Goal: Information Seeking & Learning: Learn about a topic

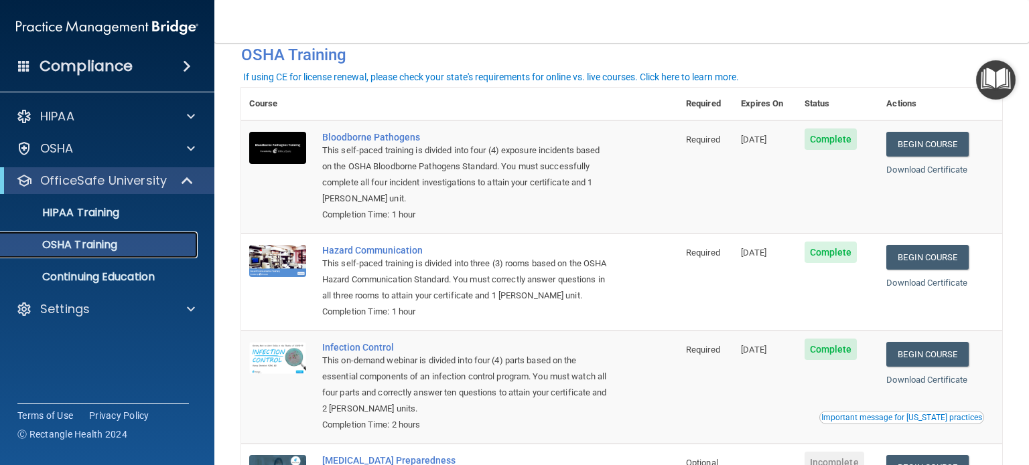
scroll to position [31, 0]
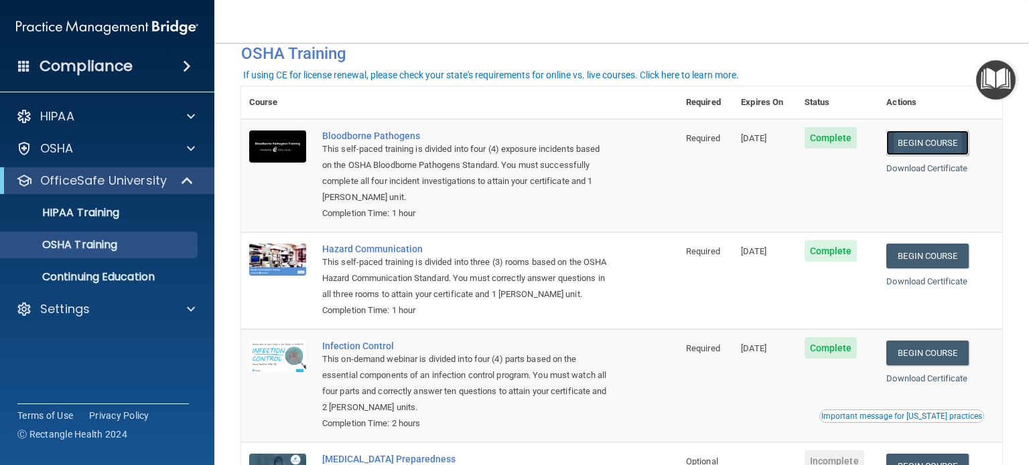
click at [938, 145] on link "Begin Course" at bounding box center [927, 143] width 82 height 25
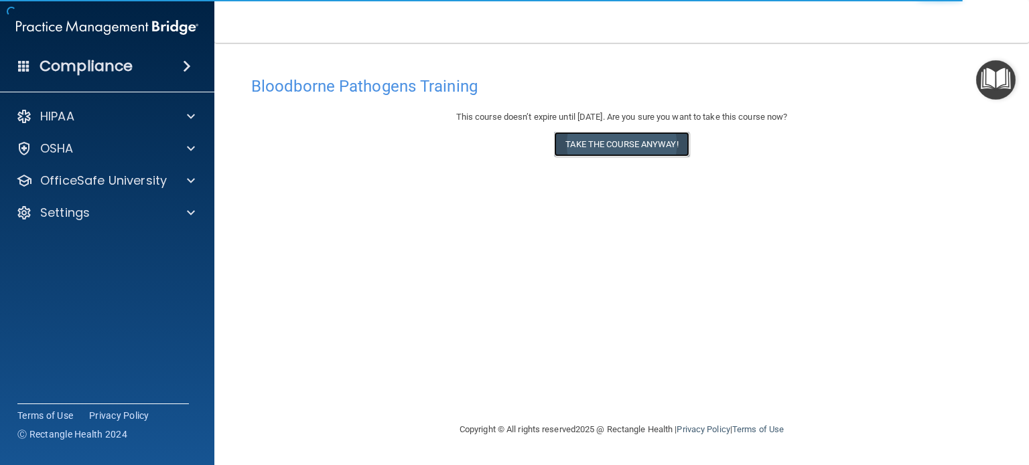
click at [656, 135] on button "Take the course anyway!" at bounding box center [621, 144] width 135 height 25
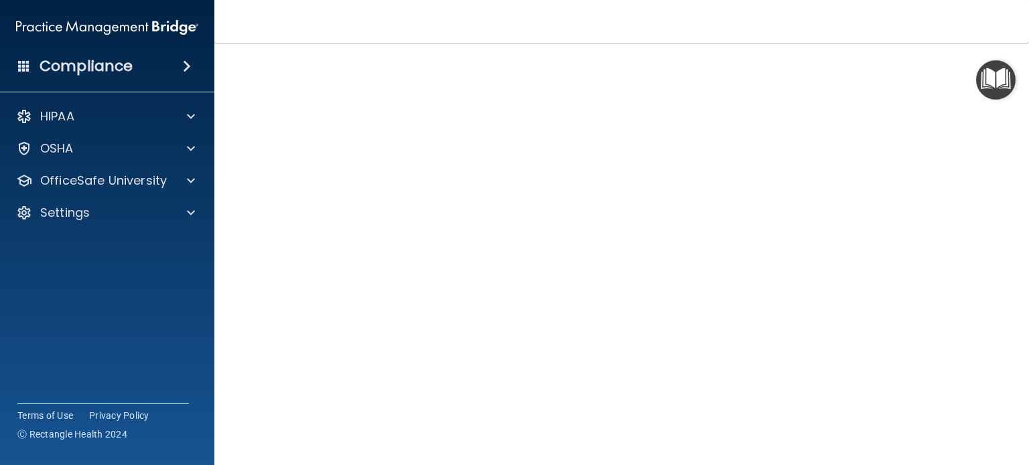
scroll to position [59, 0]
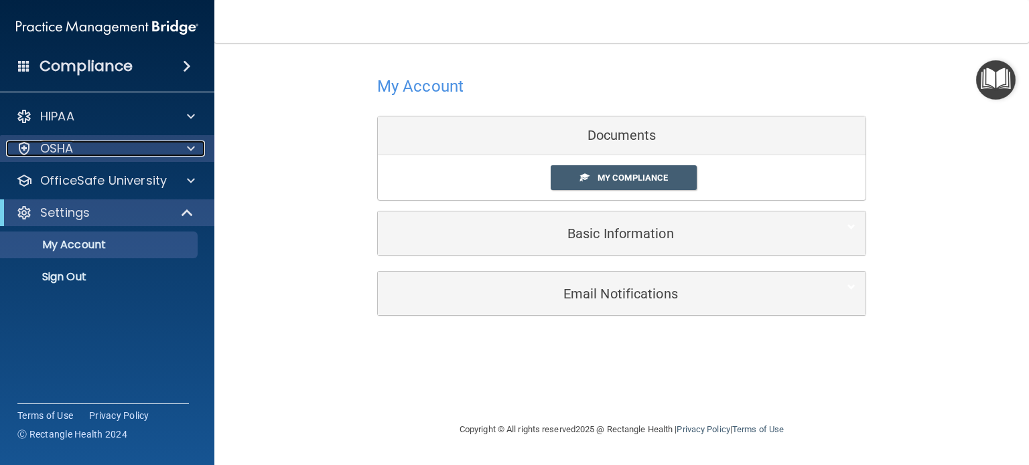
click at [185, 145] on div at bounding box center [188, 149] width 33 height 16
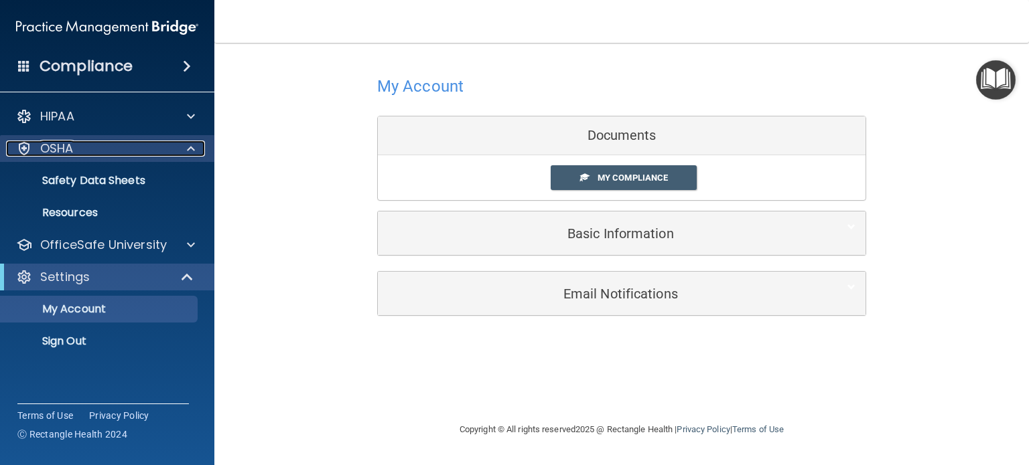
click at [182, 147] on div at bounding box center [188, 149] width 33 height 16
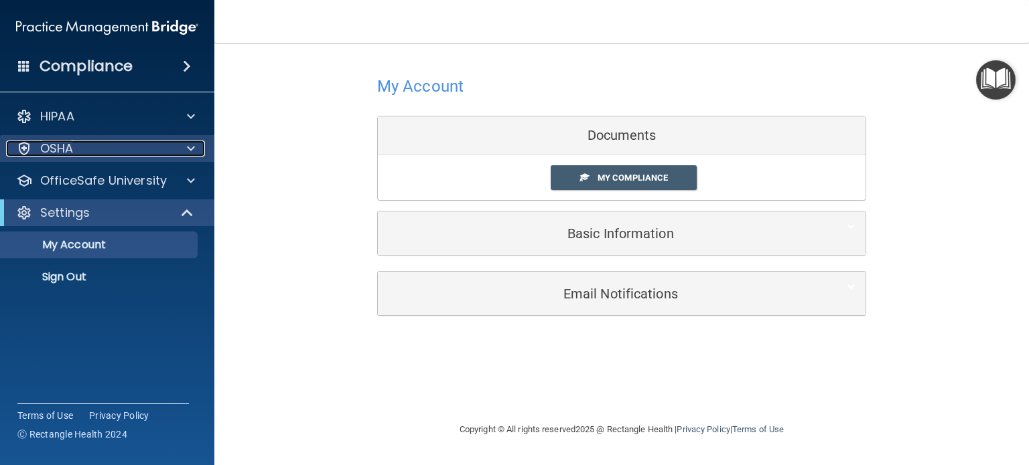
click at [182, 147] on div at bounding box center [188, 149] width 33 height 16
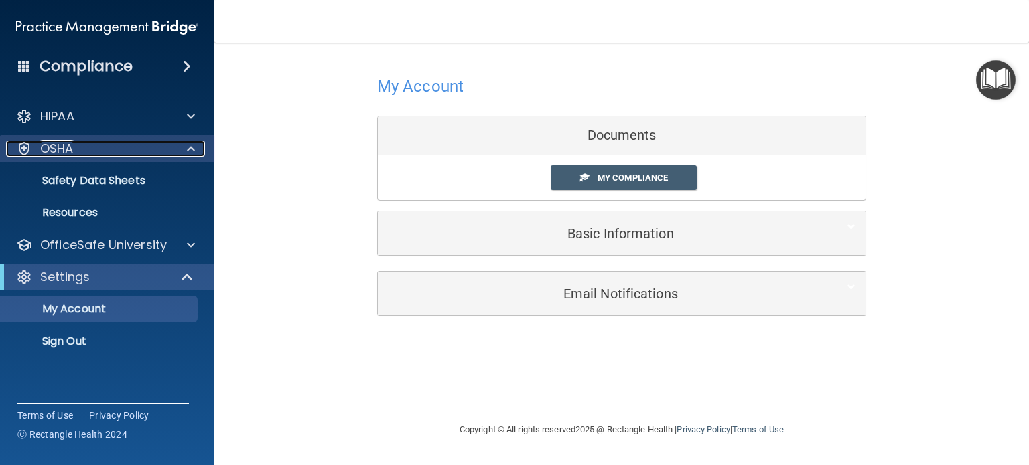
click at [182, 147] on div at bounding box center [188, 149] width 33 height 16
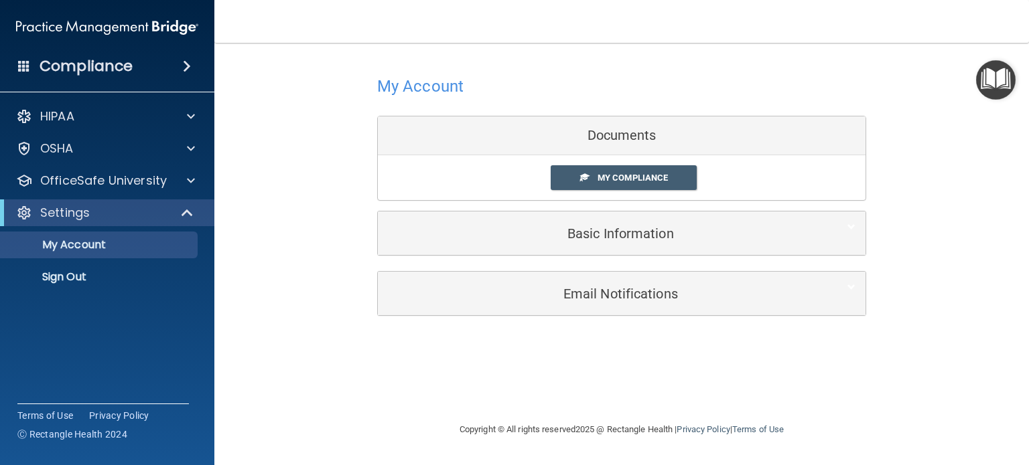
click at [191, 70] on span at bounding box center [187, 66] width 8 height 16
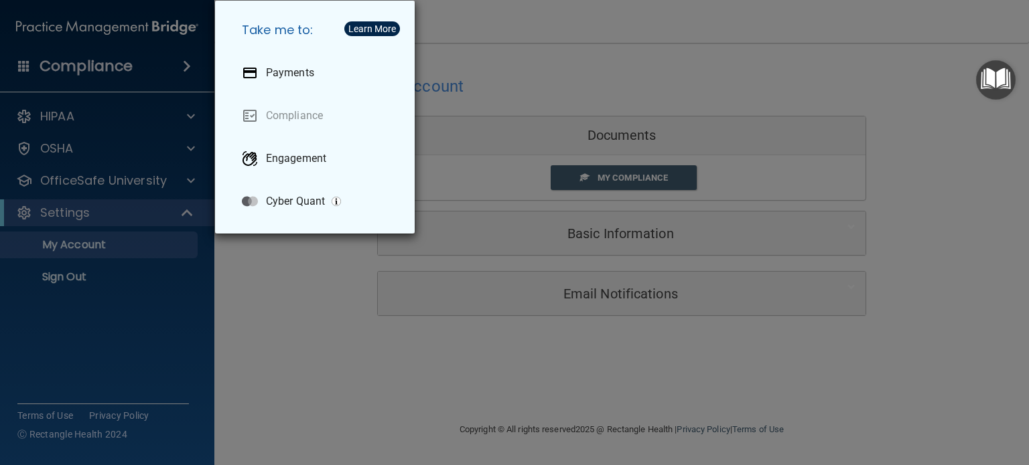
click at [192, 70] on div "Take me to: Payments Compliance Engagement Cyber Quant" at bounding box center [514, 232] width 1029 height 465
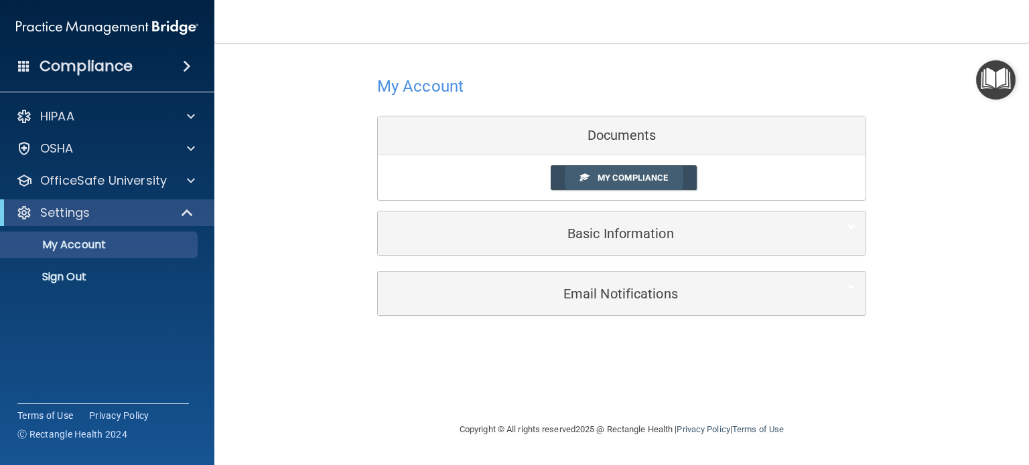
click at [633, 181] on span "My Compliance" at bounding box center [632, 178] width 70 height 10
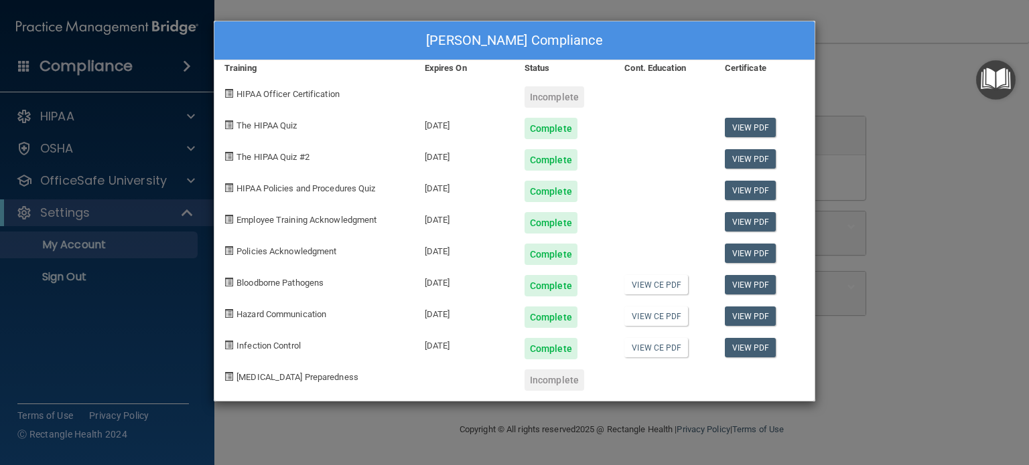
click at [306, 318] on span "Hazard Communication" at bounding box center [281, 314] width 90 height 10
click at [742, 323] on link "View PDF" at bounding box center [751, 316] width 52 height 19
click at [275, 382] on div "COVID-19 Preparedness" at bounding box center [314, 375] width 200 height 31
click at [285, 372] on span "COVID-19 Preparedness" at bounding box center [297, 377] width 122 height 10
click at [656, 352] on link "View CE PDF" at bounding box center [656, 347] width 64 height 19
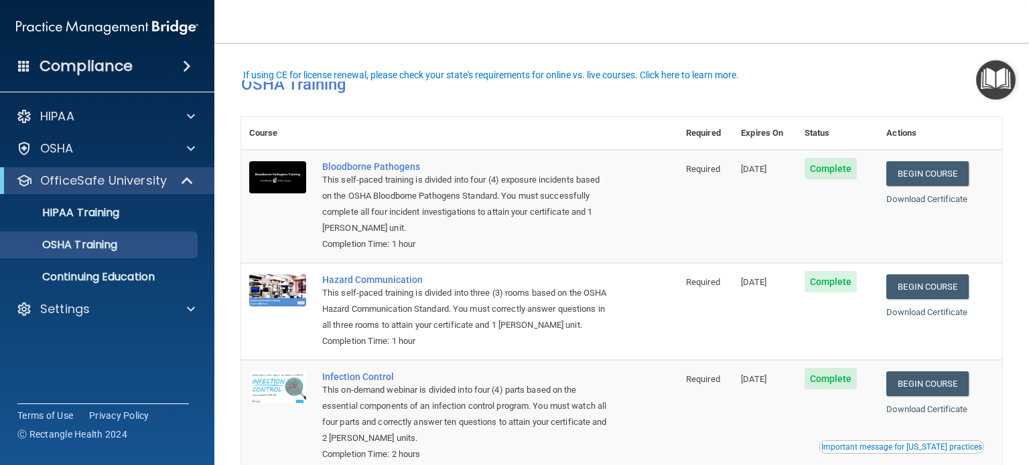
scroll to position [31, 0]
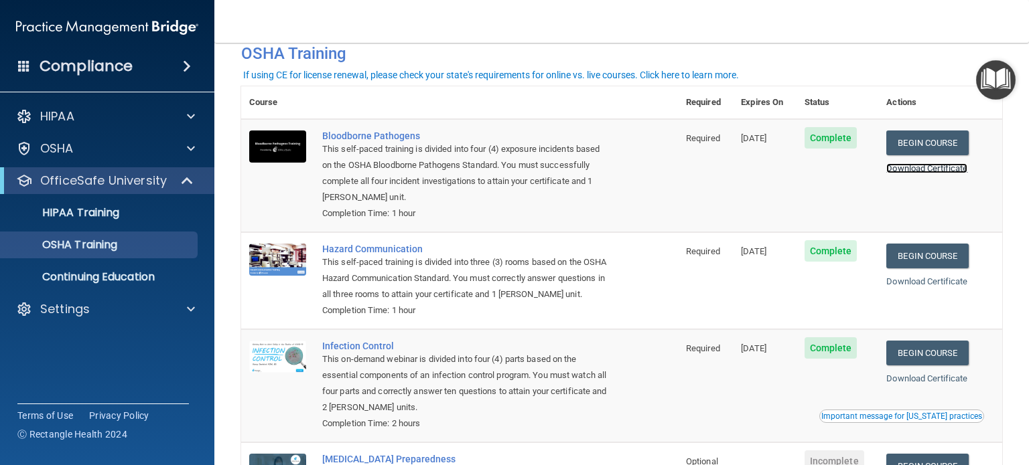
click at [900, 165] on link "Download Certificate" at bounding box center [926, 168] width 81 height 10
click at [932, 259] on link "Begin Course" at bounding box center [927, 256] width 82 height 25
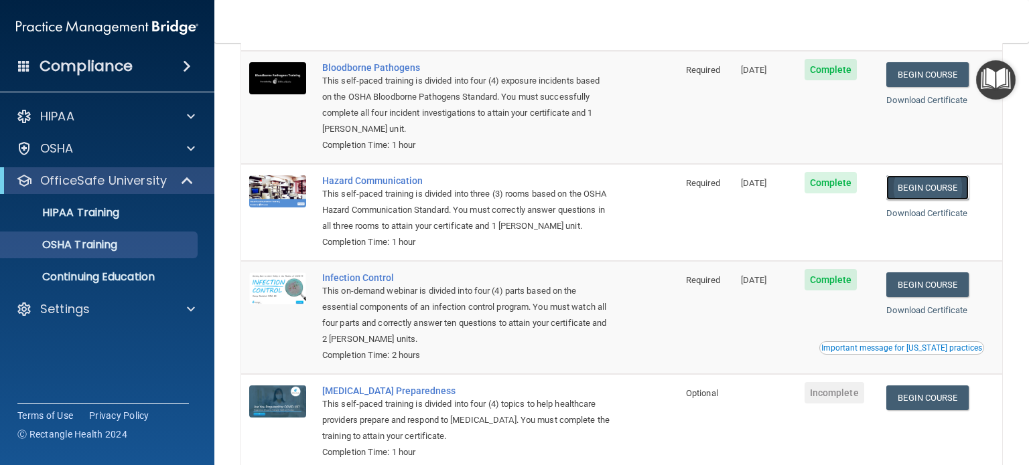
scroll to position [99, 0]
click at [933, 103] on link "Download Certificate" at bounding box center [926, 100] width 81 height 10
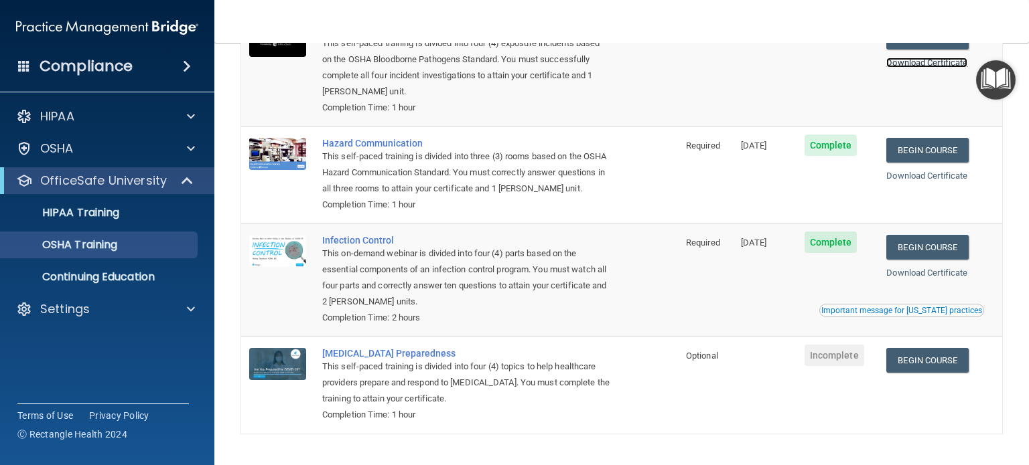
scroll to position [142, 0]
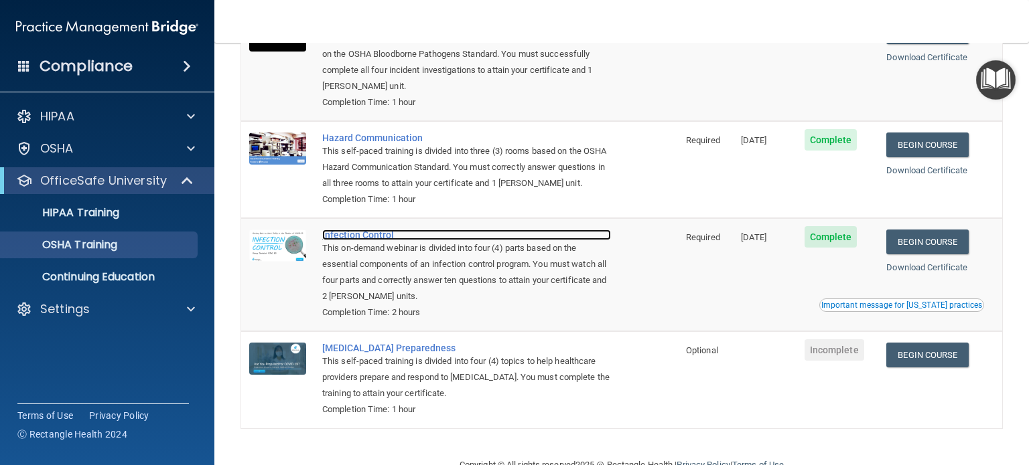
click at [372, 240] on div "Infection Control" at bounding box center [466, 235] width 289 height 11
click at [373, 240] on div "Infection Control" at bounding box center [466, 235] width 289 height 11
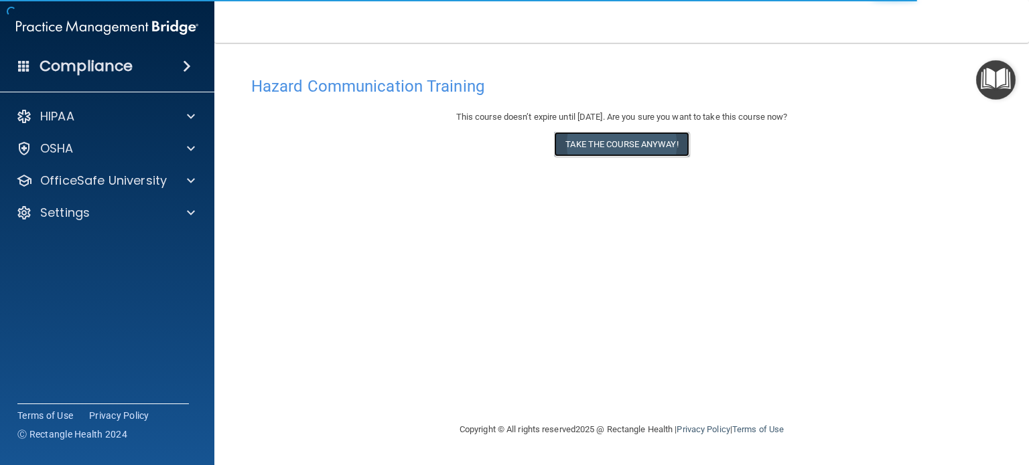
click at [678, 149] on button "Take the course anyway!" at bounding box center [621, 144] width 135 height 25
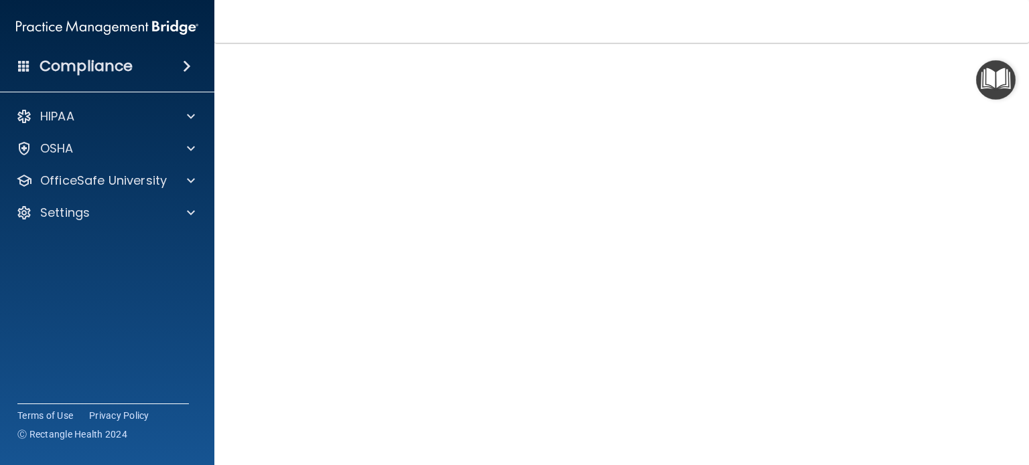
scroll to position [75, 0]
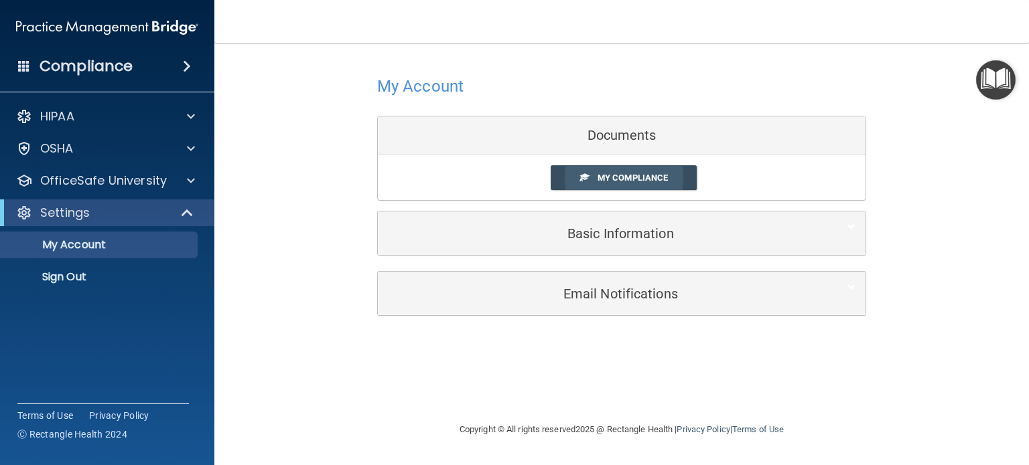
click at [690, 187] on link "My Compliance" at bounding box center [623, 177] width 147 height 25
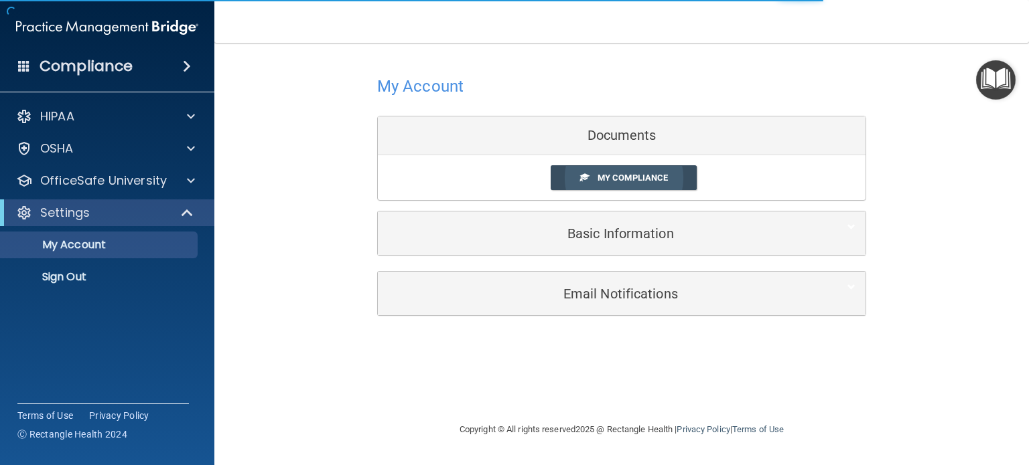
click at [649, 176] on span "My Compliance" at bounding box center [632, 178] width 70 height 10
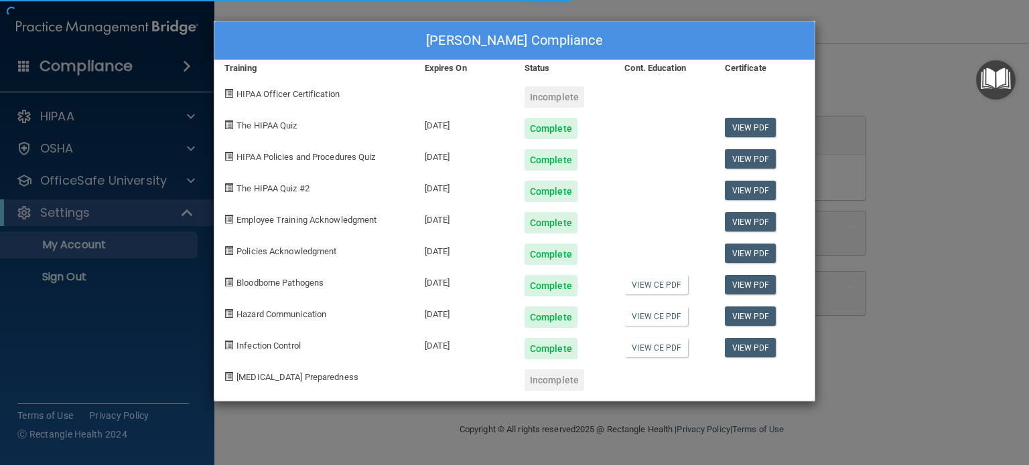
click at [664, 182] on div at bounding box center [664, 186] width 100 height 31
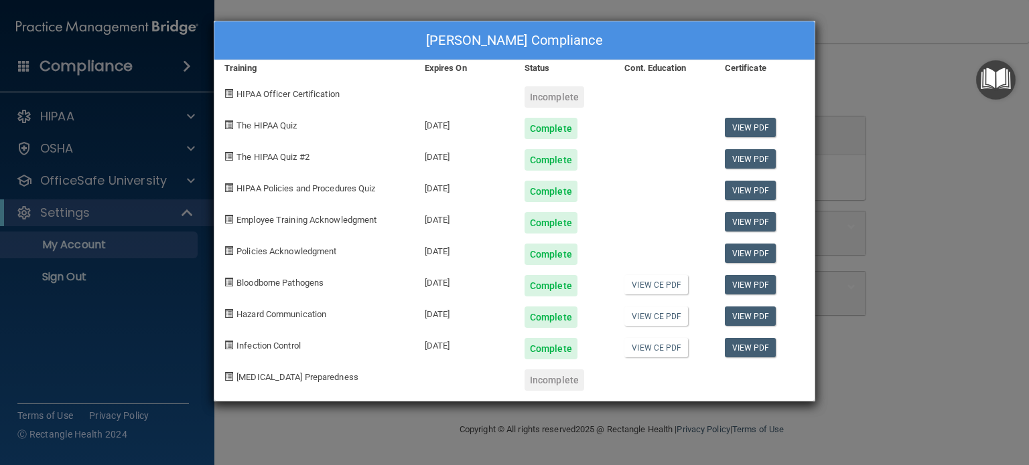
click at [877, 164] on div "Andrea Clark-Allen's Compliance Training Expires On Status Cont. Education Cert…" at bounding box center [514, 232] width 1029 height 465
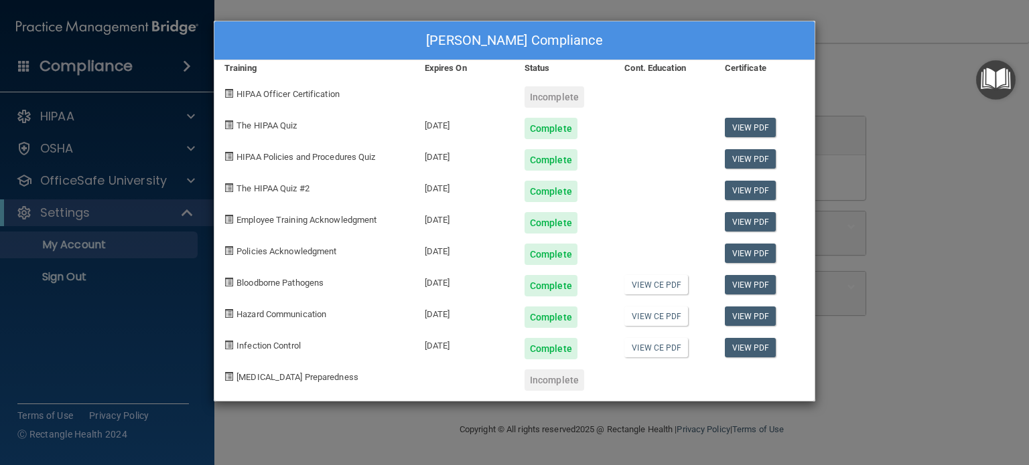
click at [178, 58] on div "Andrea Clark-Allen's Compliance Training Expires On Status Cont. Education Cert…" at bounding box center [514, 232] width 1029 height 465
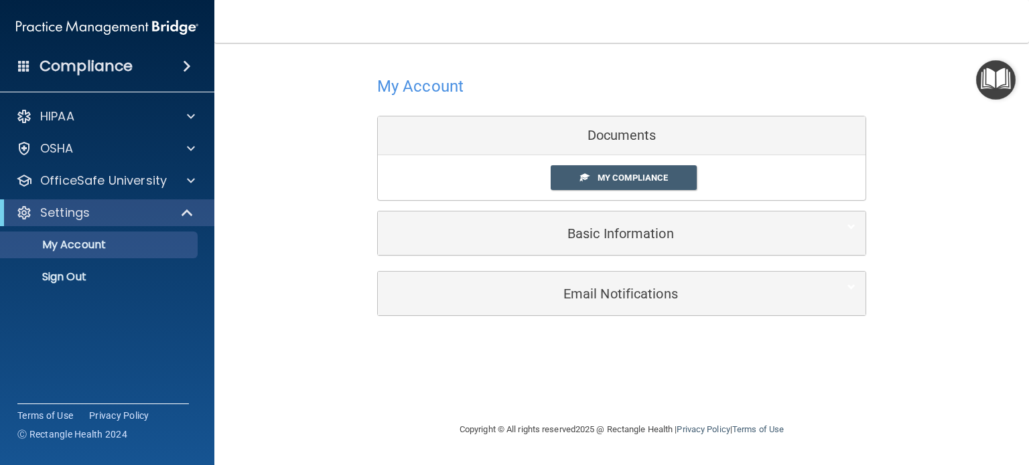
click at [180, 75] on div "Compliance" at bounding box center [107, 66] width 214 height 29
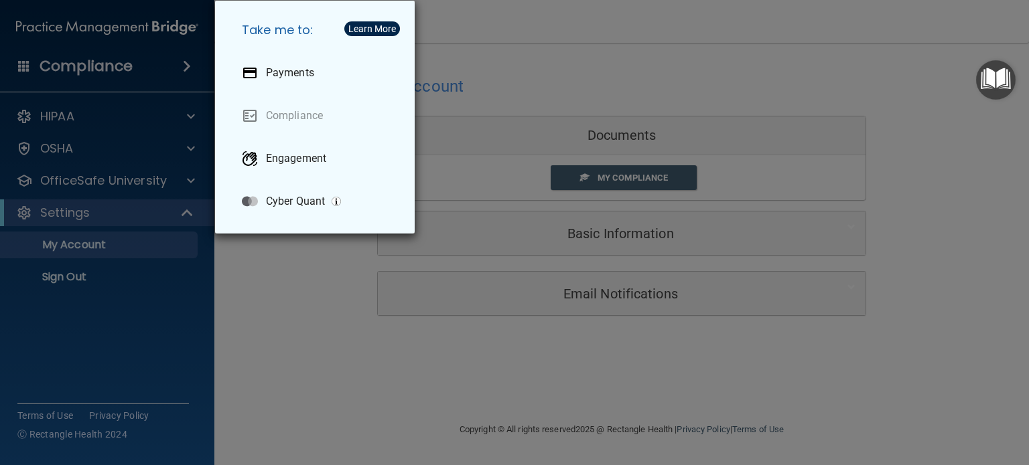
click at [171, 71] on div "Take me to: Payments Compliance Engagement Cyber Quant" at bounding box center [514, 232] width 1029 height 465
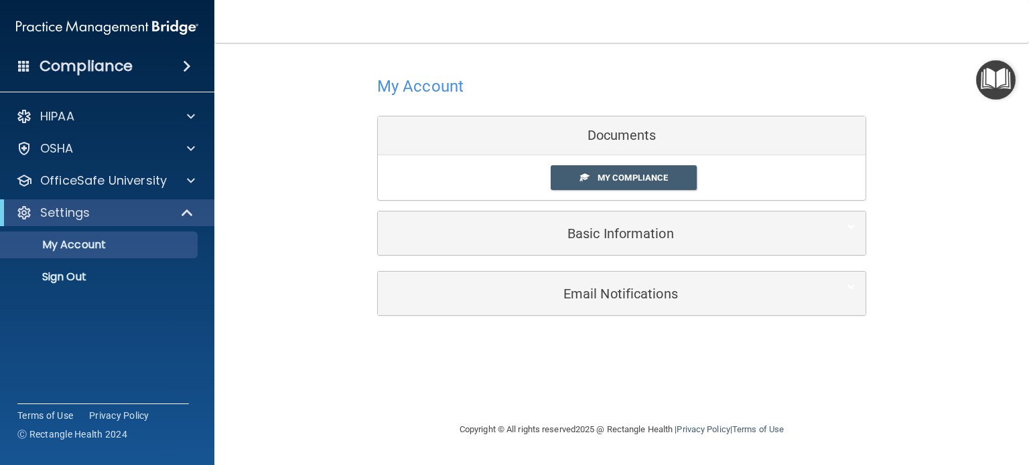
click at [123, 70] on h4 "Compliance" at bounding box center [86, 66] width 93 height 19
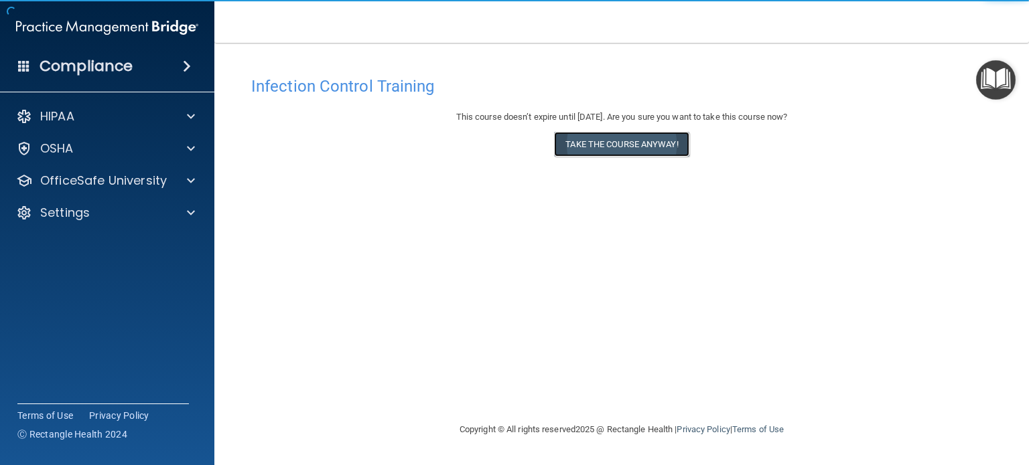
click at [646, 147] on button "Take the course anyway!" at bounding box center [621, 144] width 135 height 25
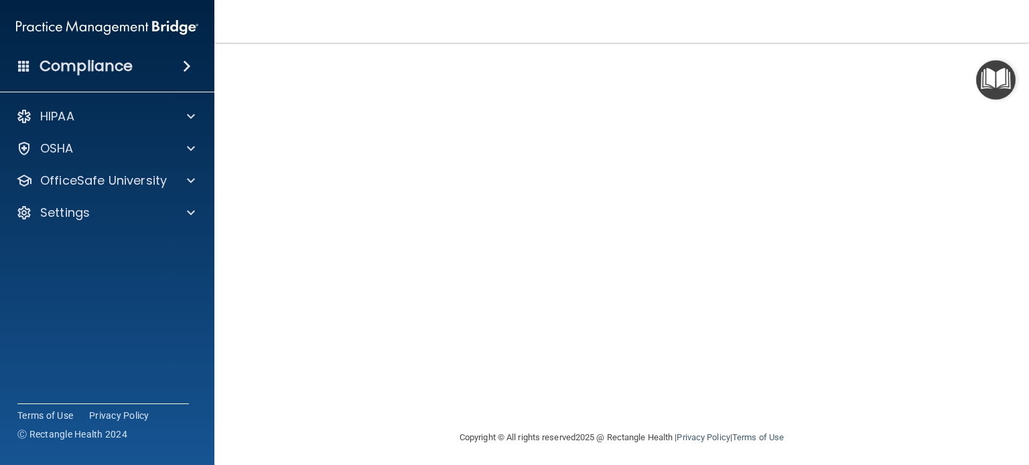
scroll to position [107, 0]
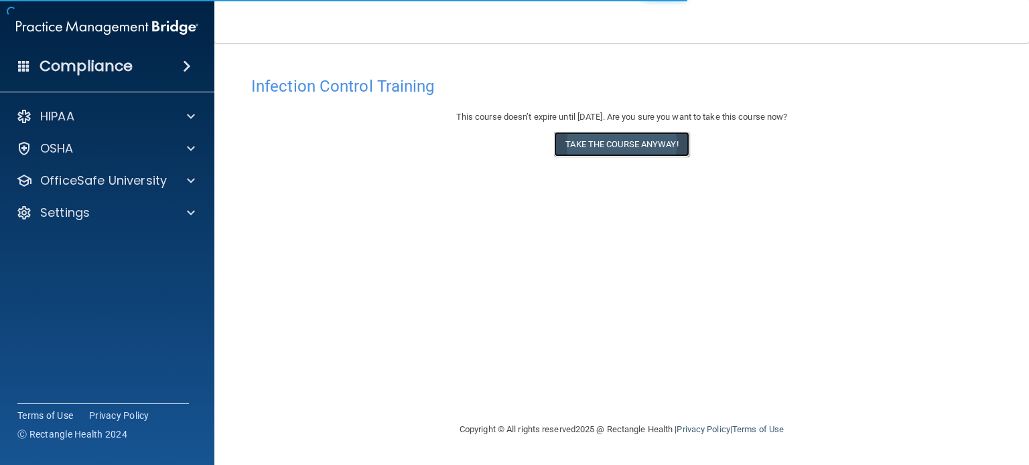
click at [633, 153] on button "Take the course anyway!" at bounding box center [621, 144] width 135 height 25
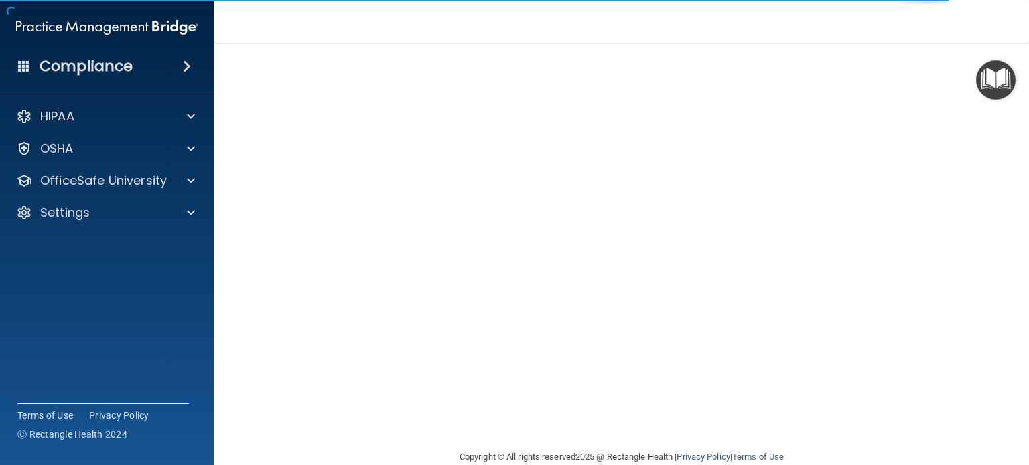
scroll to position [84, 0]
